Goal: Navigation & Orientation: Find specific page/section

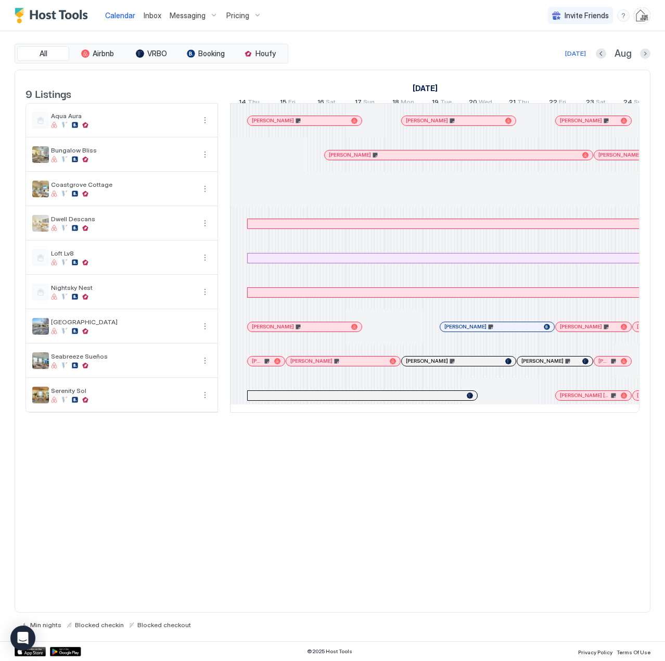
scroll to position [0, 578]
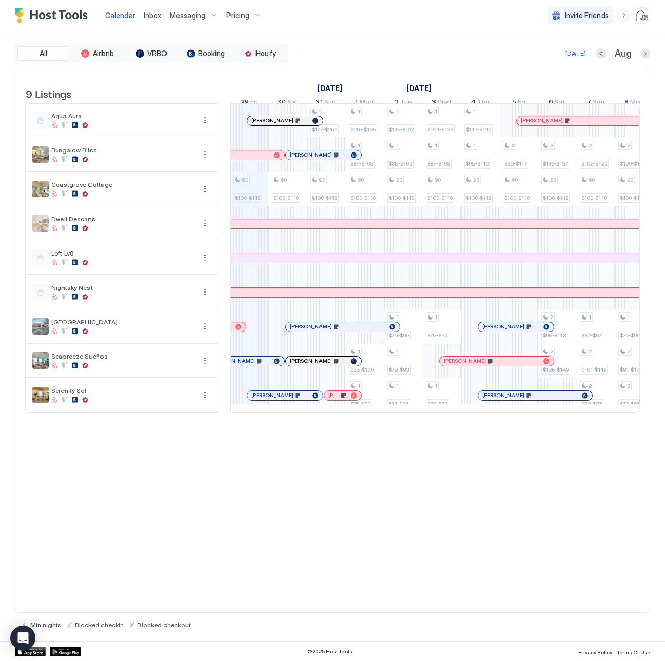
drag, startPoint x: 0, startPoint y: 0, endPoint x: 154, endPoint y: 12, distance: 154.1
click at [154, 12] on span "Inbox" at bounding box center [153, 15] width 18 height 9
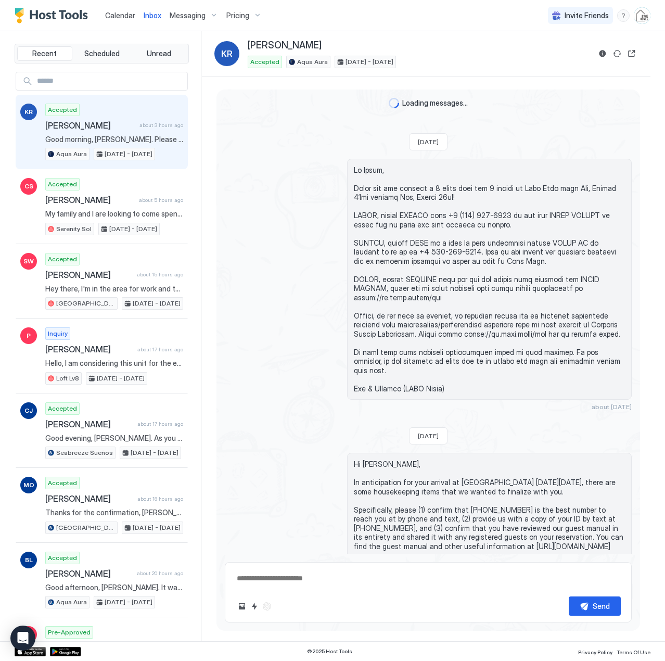
scroll to position [720, 0]
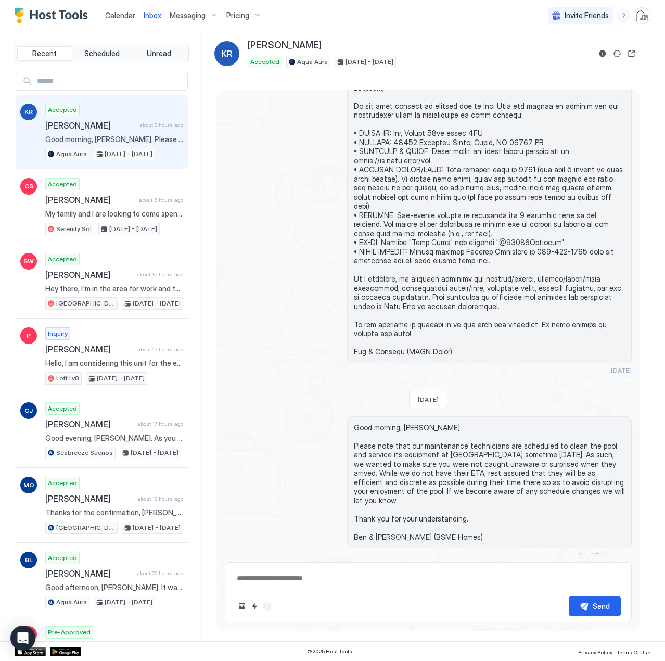
click at [115, 17] on span "Calendar" at bounding box center [120, 15] width 30 height 9
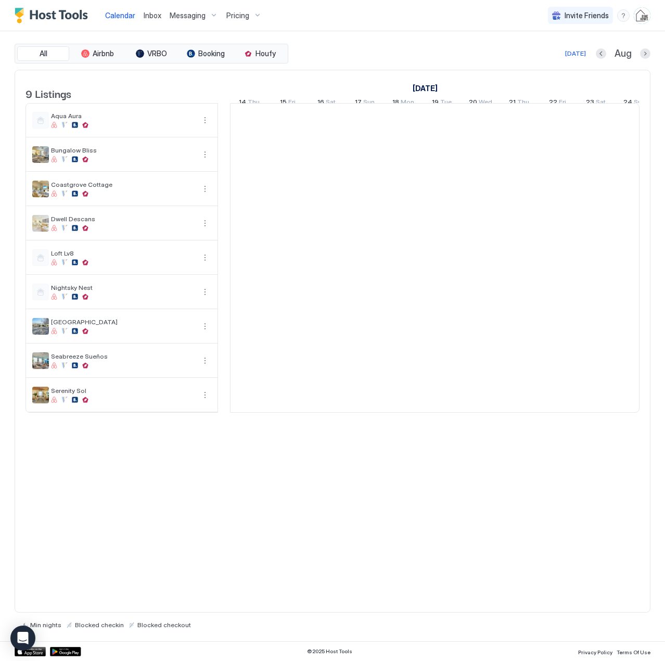
scroll to position [0, 578]
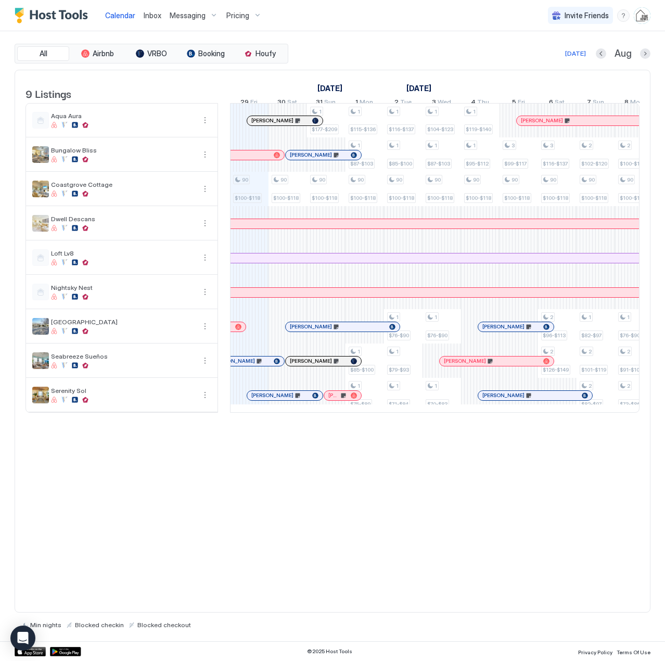
click at [306, 331] on div at bounding box center [306, 327] width 8 height 8
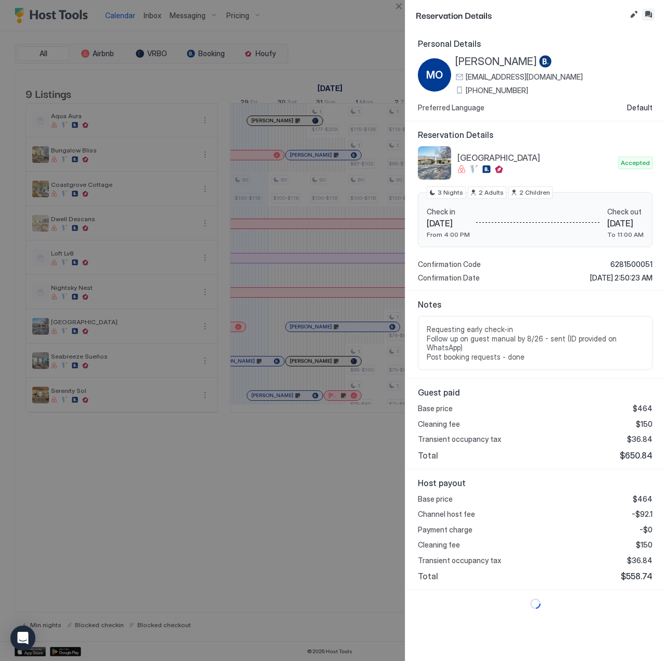
click at [648, 14] on button "Inbox" at bounding box center [649, 14] width 12 height 12
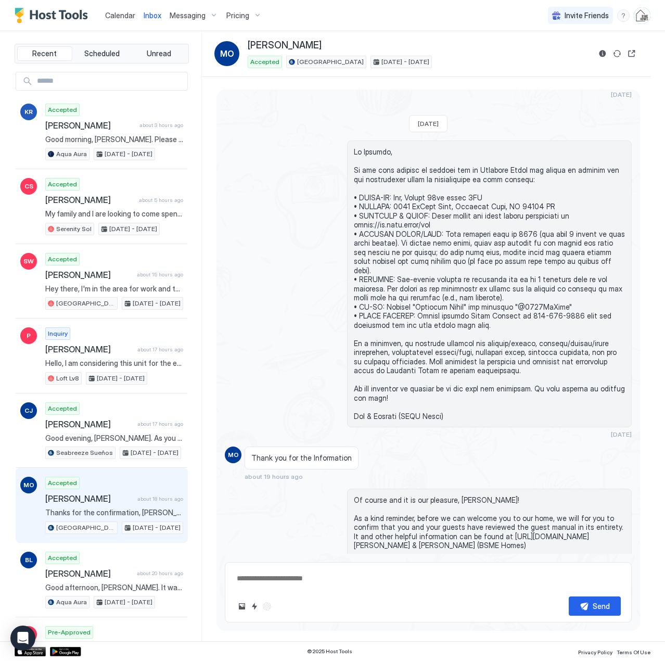
scroll to position [625, 0]
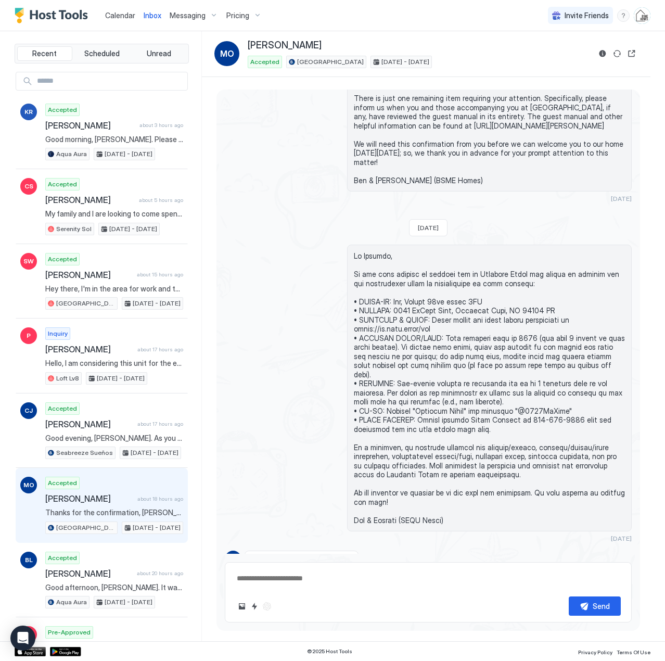
click at [410, 301] on span at bounding box center [489, 387] width 271 height 273
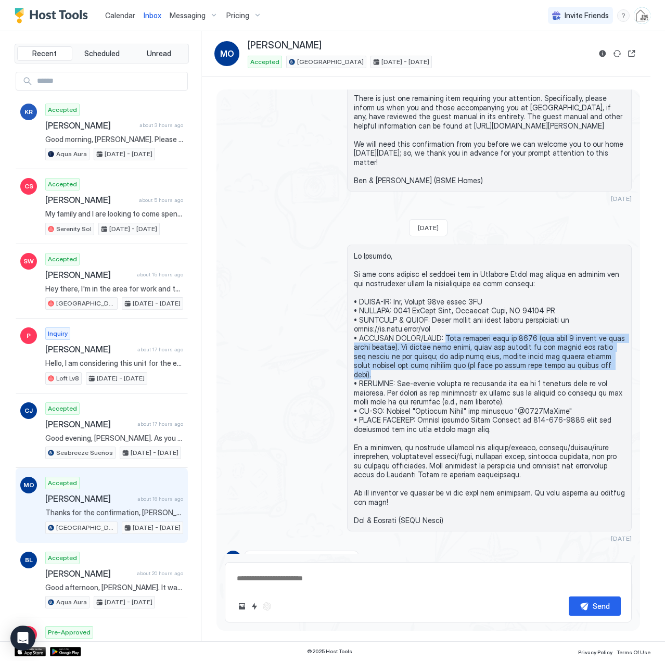
drag, startPoint x: 434, startPoint y: 322, endPoint x: 584, endPoint y: 346, distance: 151.9
click at [584, 346] on span at bounding box center [489, 387] width 271 height 273
copy span "Your personal code is 9165 (the last 4 digits of your phone number). To unlock …"
click at [580, 343] on span at bounding box center [489, 387] width 271 height 273
drag, startPoint x: 580, startPoint y: 347, endPoint x: 382, endPoint y: 329, distance: 198.2
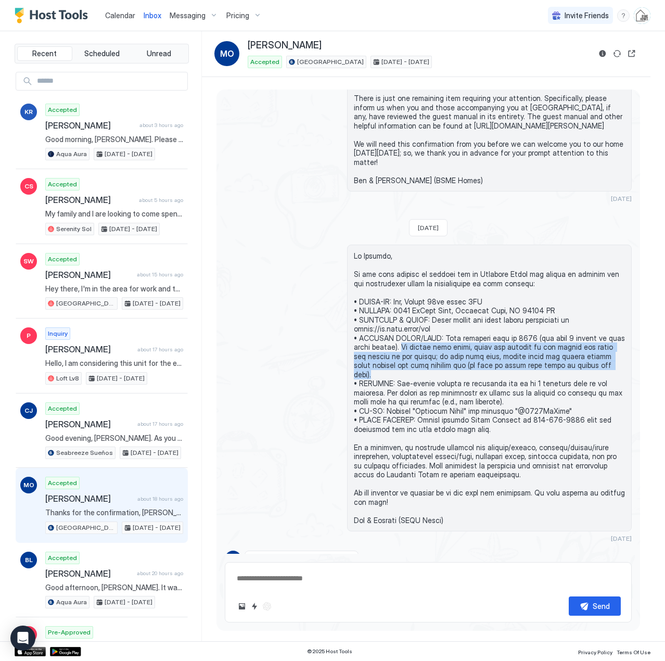
click at [382, 329] on span at bounding box center [489, 387] width 271 height 273
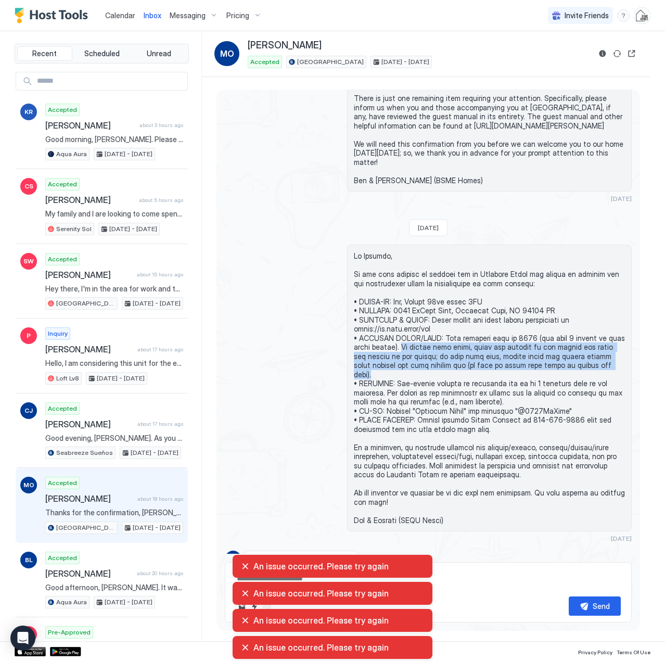
click at [114, 17] on span "Calendar" at bounding box center [120, 15] width 30 height 9
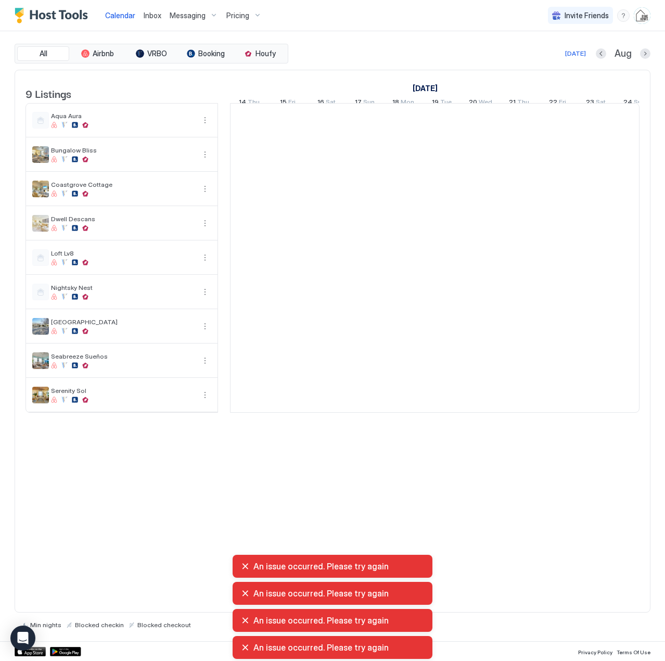
scroll to position [0, 578]
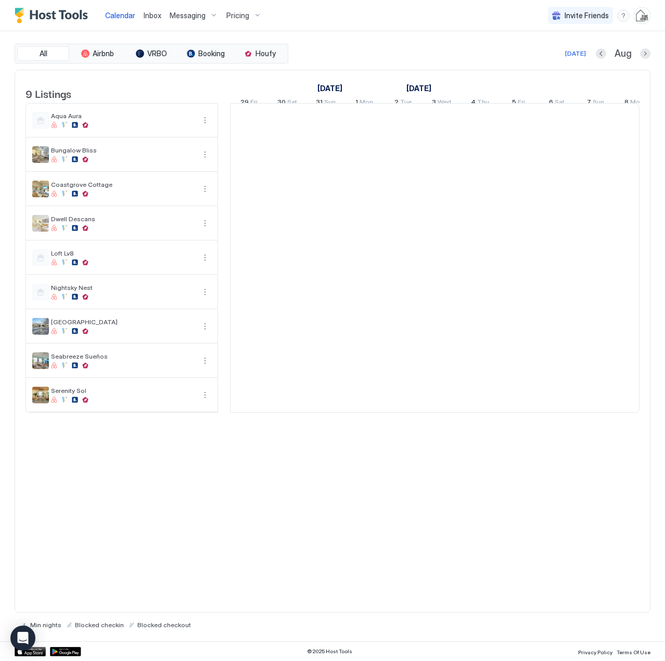
click at [156, 18] on span "Inbox" at bounding box center [153, 15] width 18 height 9
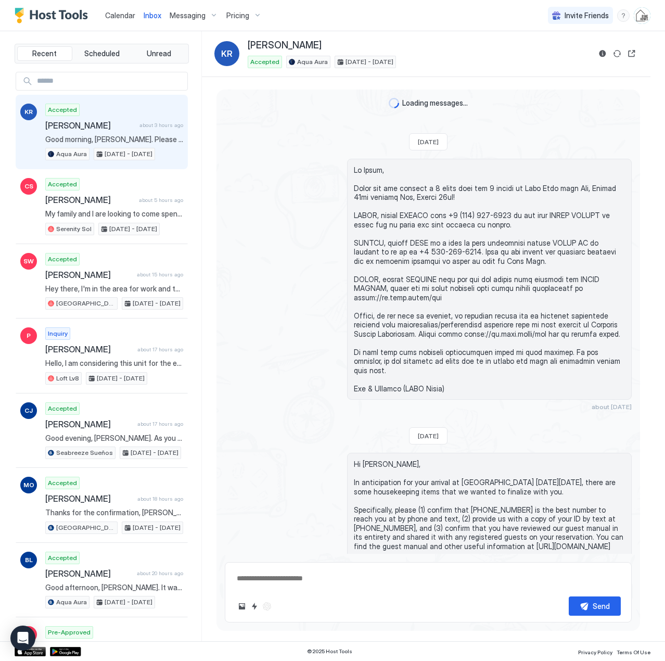
scroll to position [720, 0]
